Goal: Task Accomplishment & Management: Use online tool/utility

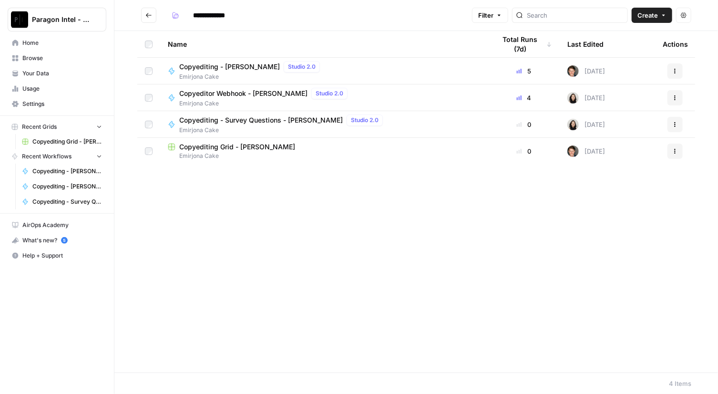
click at [217, 67] on span "Copyediting - [PERSON_NAME]" at bounding box center [229, 67] width 101 height 10
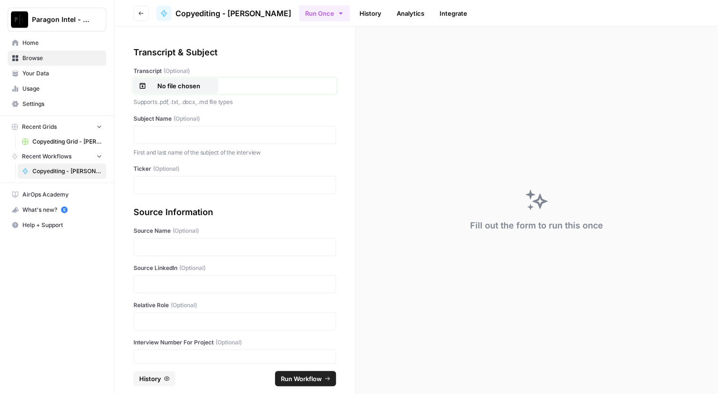
click at [195, 81] on p "No file chosen" at bounding box center [178, 86] width 61 height 10
click at [225, 132] on p at bounding box center [235, 135] width 190 height 10
click at [201, 186] on p at bounding box center [235, 185] width 190 height 10
click at [185, 246] on p at bounding box center [235, 247] width 190 height 10
click at [172, 288] on div at bounding box center [234, 284] width 203 height 18
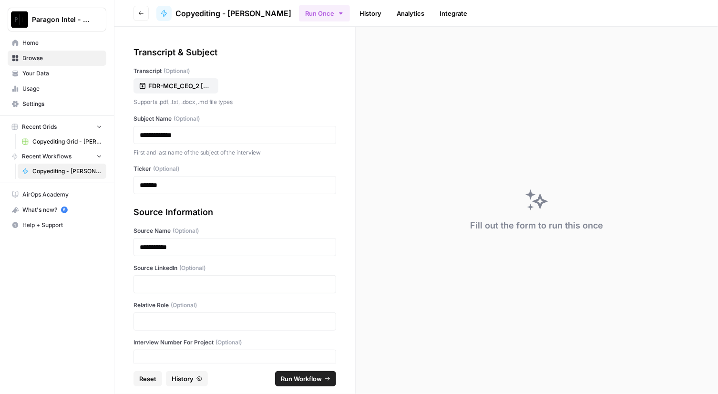
click at [221, 273] on div "Source LinkedIn (Optional)" at bounding box center [234, 279] width 203 height 30
click at [217, 284] on p at bounding box center [235, 284] width 190 height 10
click at [176, 321] on p at bounding box center [235, 322] width 190 height 10
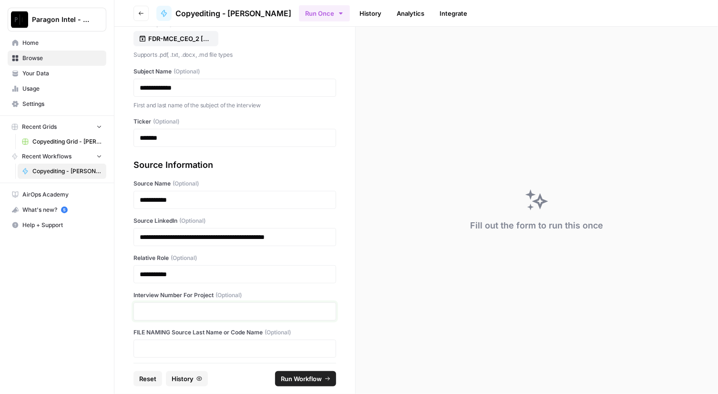
click at [161, 309] on p at bounding box center [235, 312] width 190 height 10
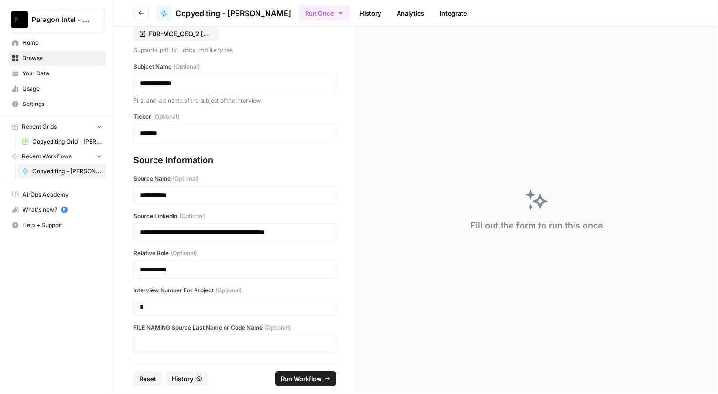
click at [311, 379] on span "Run Workflow" at bounding box center [301, 379] width 41 height 10
